Goal: Find specific page/section: Find specific page/section

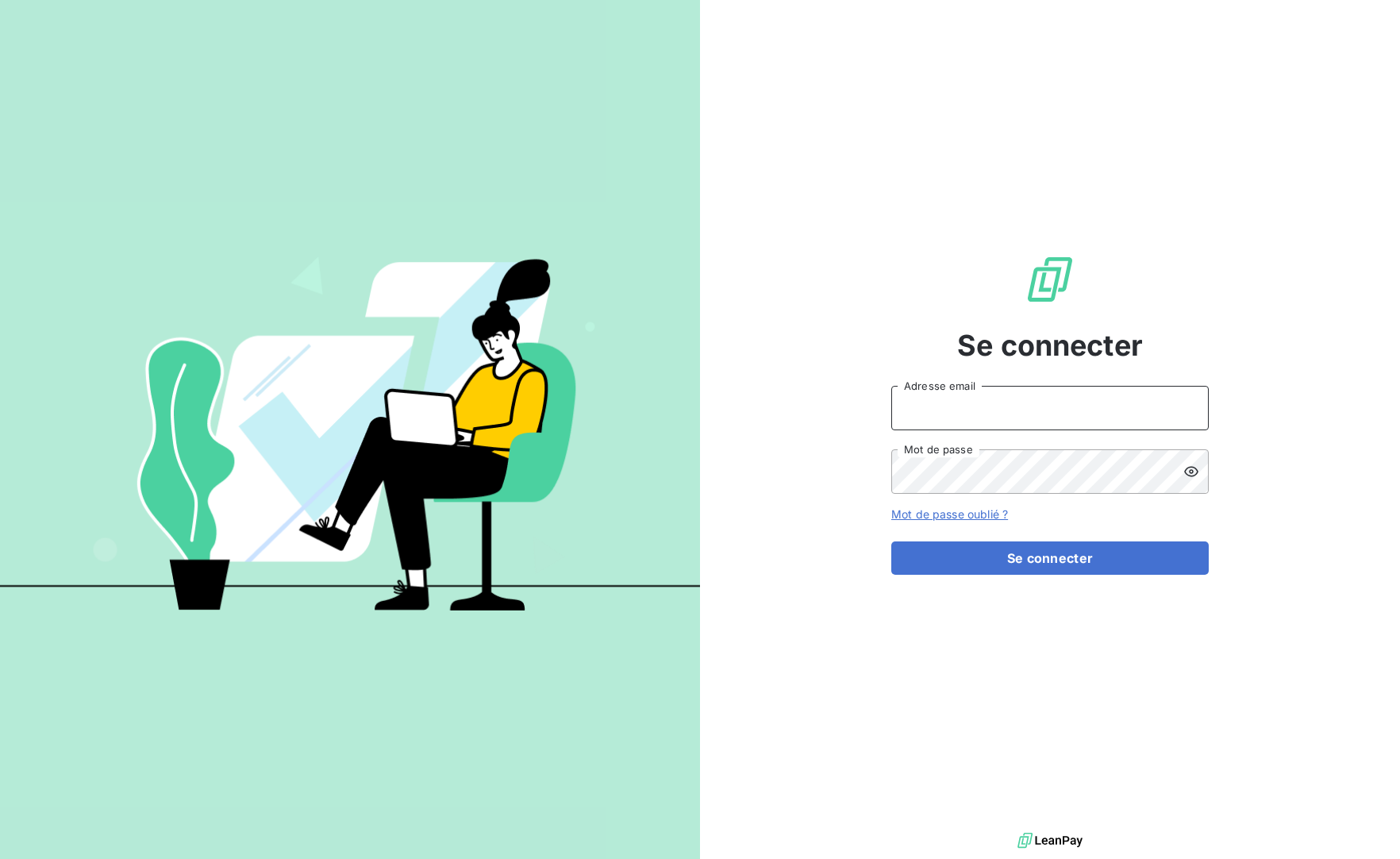
type input "[EMAIL_ADDRESS][DOMAIN_NAME]"
click at [1095, 577] on div "Se connecter [EMAIL_ADDRESS][DOMAIN_NAME] Adresse email Mot de passe Mot de pas…" at bounding box center [1050, 414] width 318 height 829
click at [1095, 577] on div "Se connecter met-france@recouvrement.met.com Adresse email Mot de passe Mot de …" at bounding box center [1050, 414] width 318 height 829
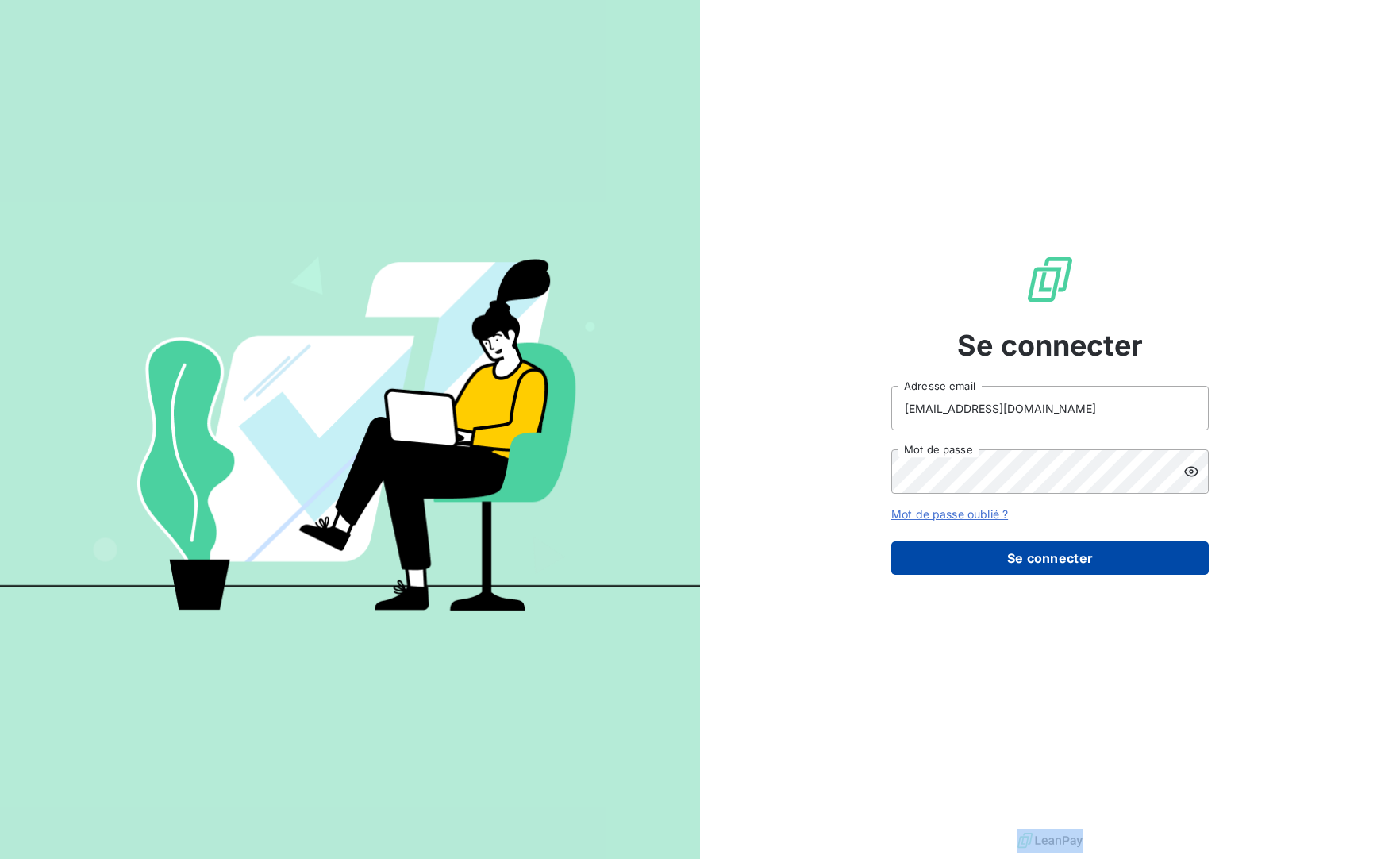
click at [1087, 559] on button "Se connecter" at bounding box center [1050, 558] width 318 height 33
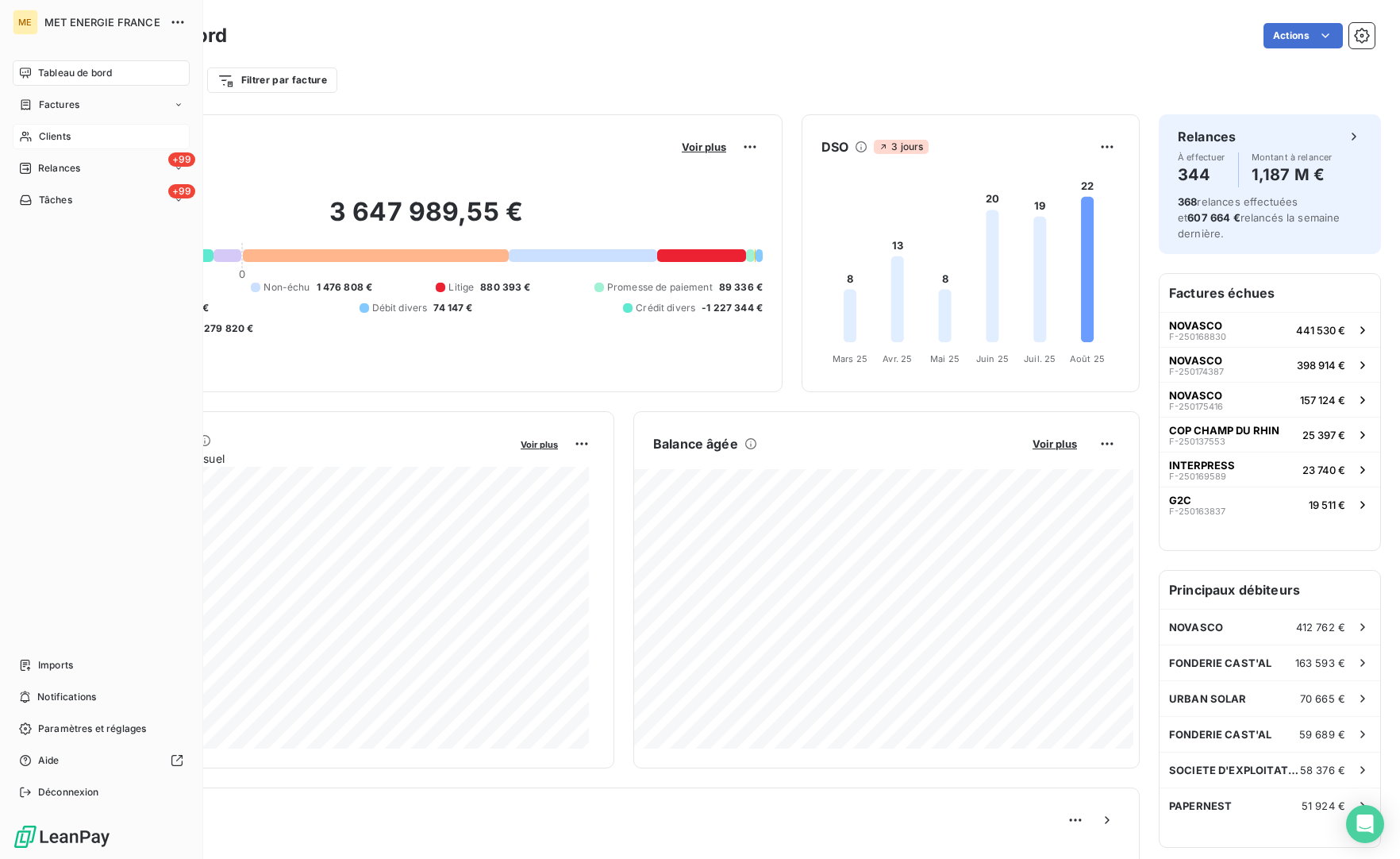
click at [87, 142] on div "Clients" at bounding box center [101, 137] width 177 height 25
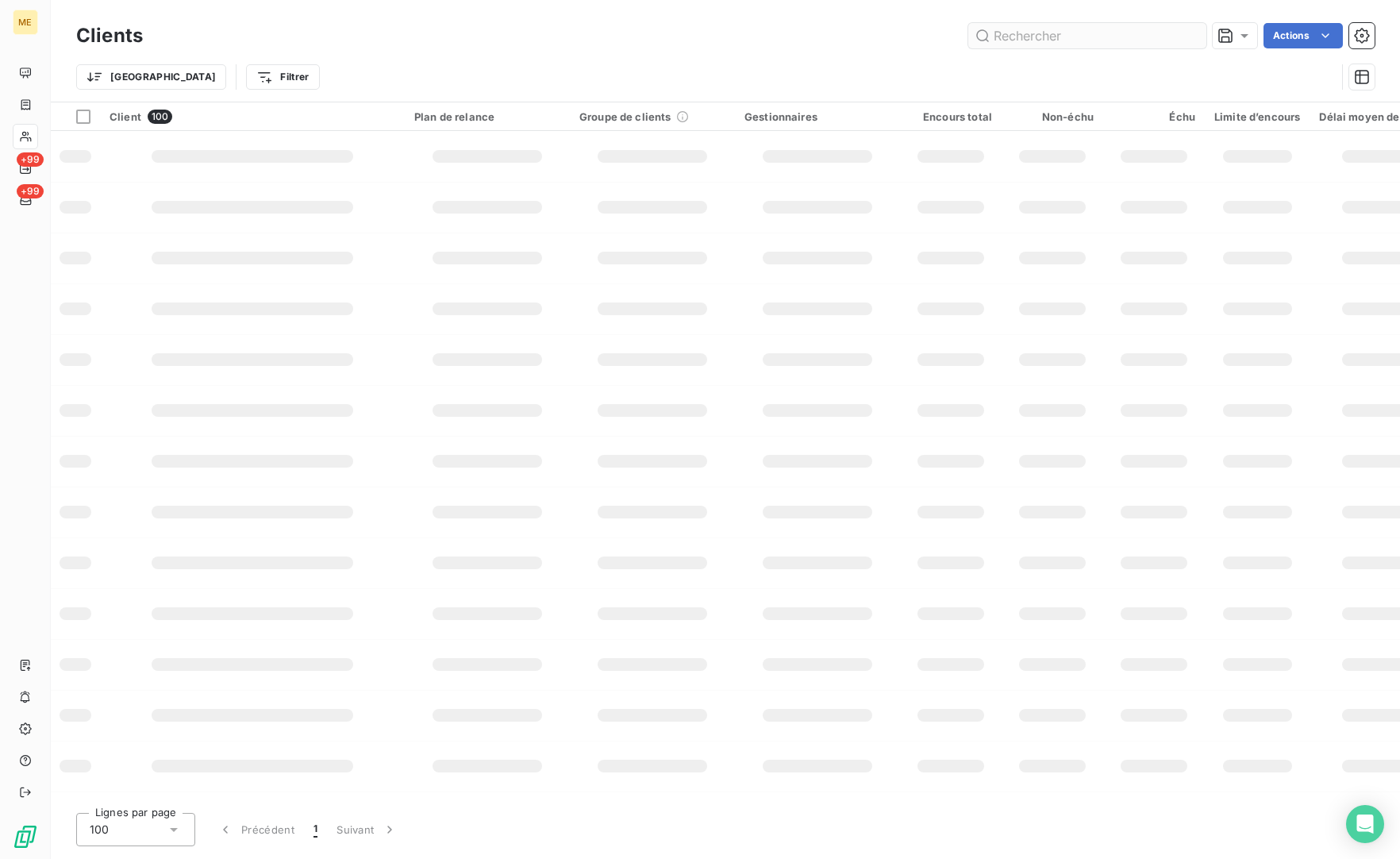
click at [1057, 36] on input "text" at bounding box center [1088, 36] width 239 height 25
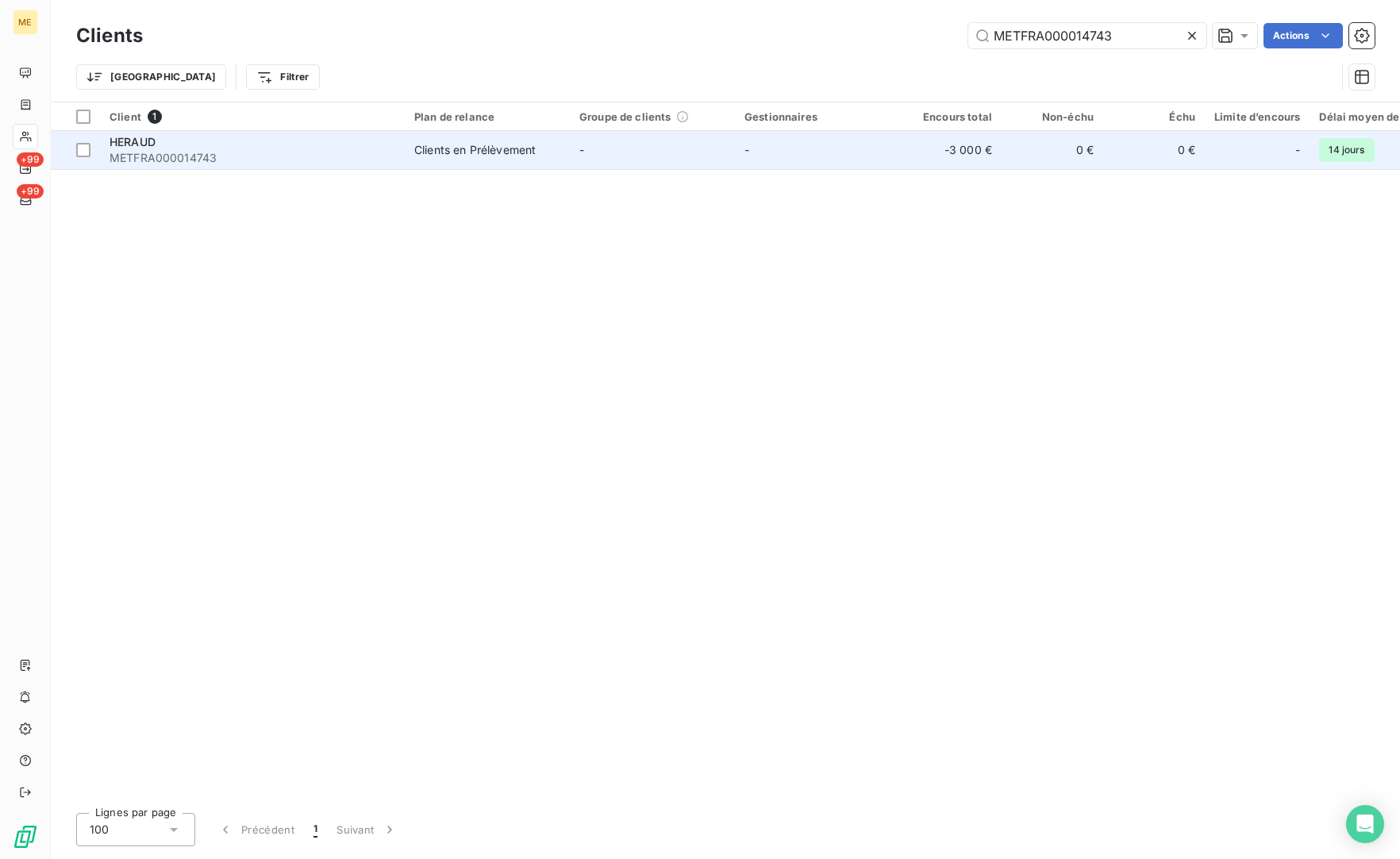
type input "METFRA000014743"
click at [269, 147] on div "HERAUD" at bounding box center [252, 142] width 285 height 16
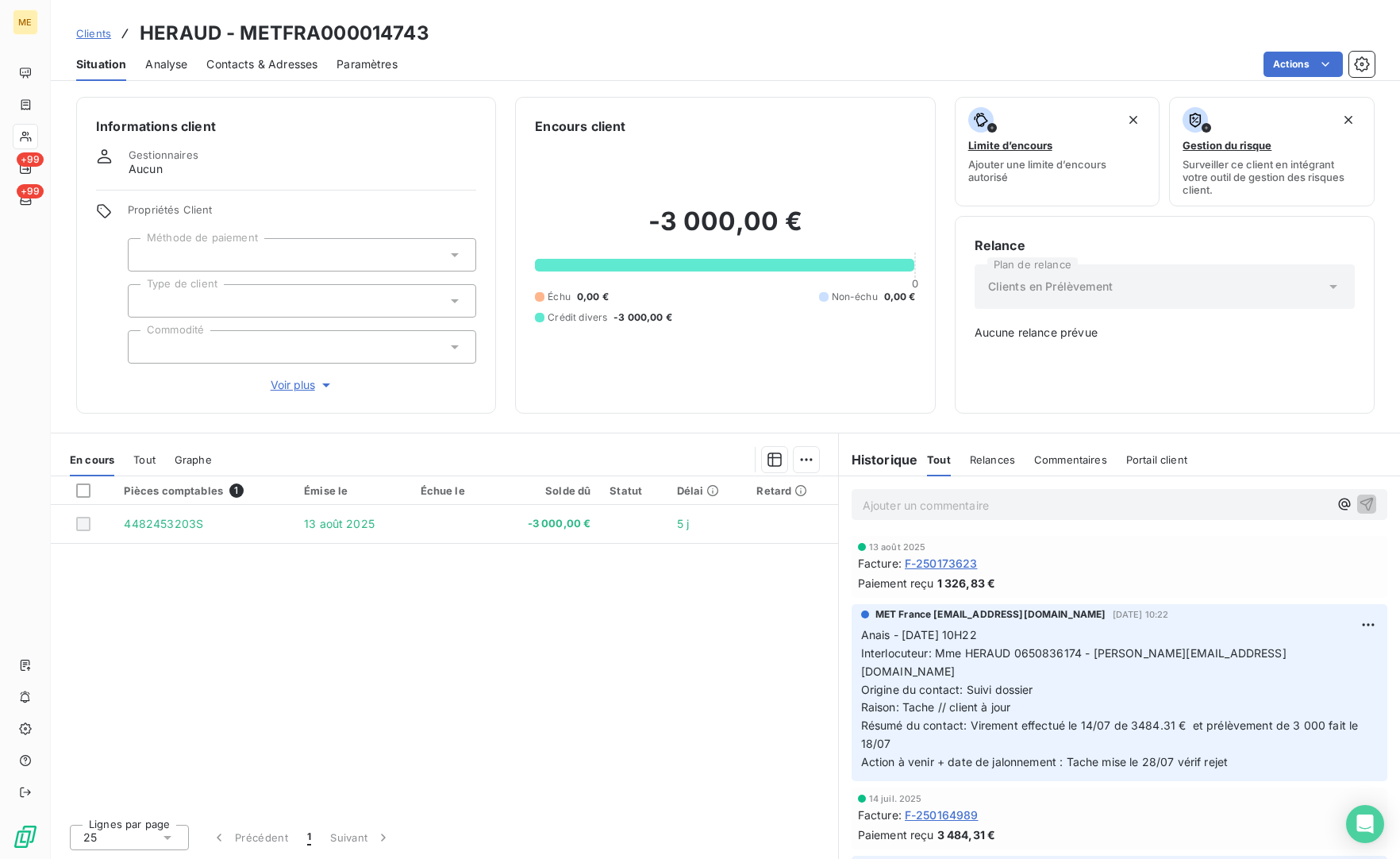
click at [36, 143] on div at bounding box center [25, 137] width 25 height 25
click at [21, 133] on icon at bounding box center [25, 136] width 14 height 13
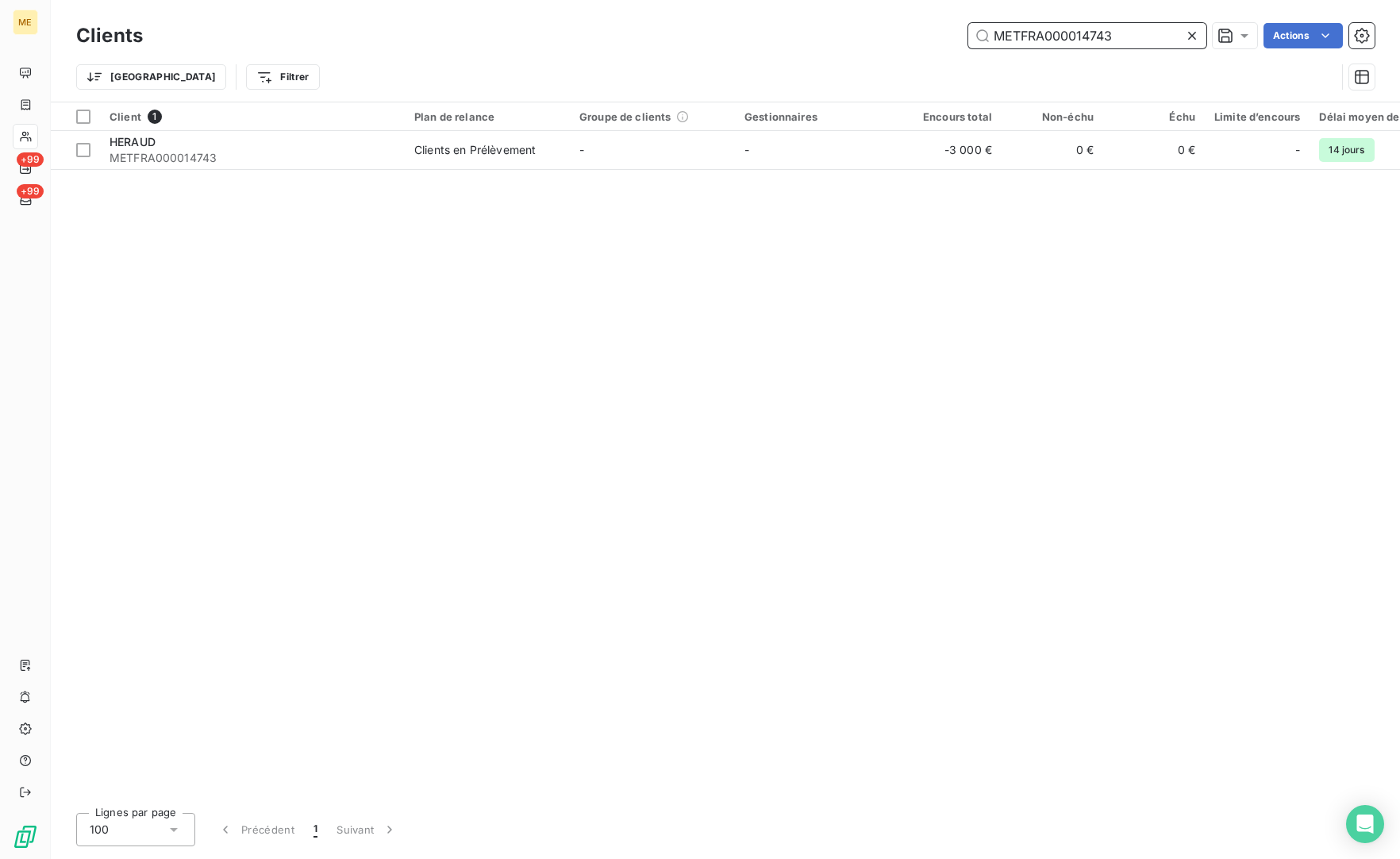
click at [1116, 26] on input "METFRA000014743" at bounding box center [1088, 36] width 239 height 25
paste input "02156"
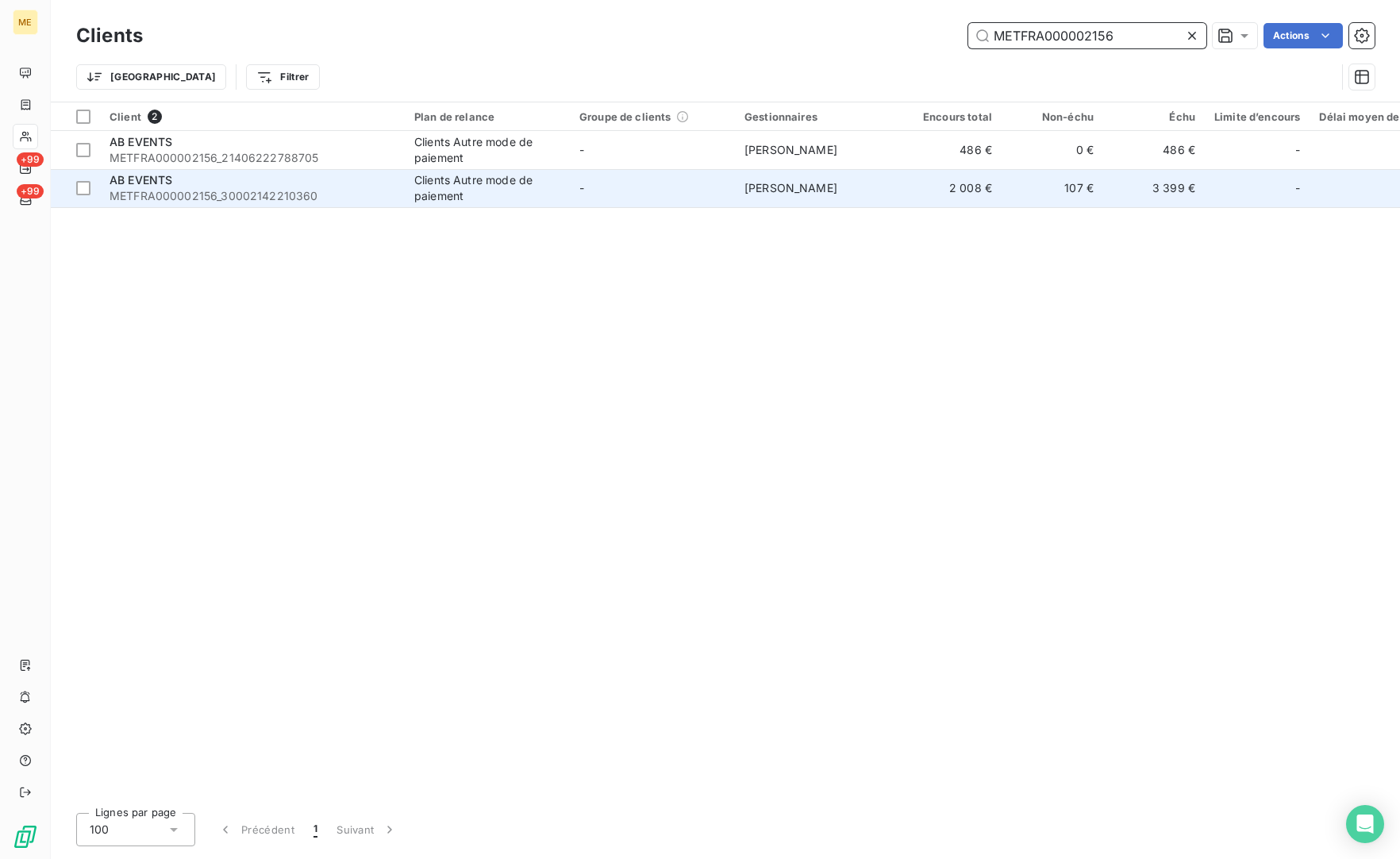
type input "METFRA000002156"
click at [267, 186] on div "AB EVENTS" at bounding box center [252, 180] width 285 height 16
